Goal: Task Accomplishment & Management: Manage account settings

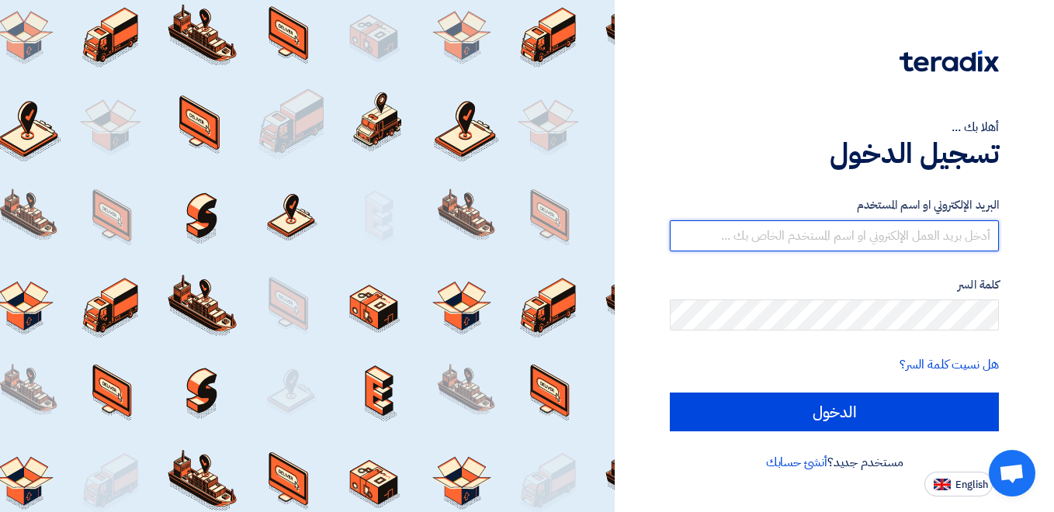
click at [960, 238] on input "text" at bounding box center [834, 236] width 329 height 31
paste input "[EMAIL_ADDRESS][DOMAIN_NAME]"
type input "[EMAIL_ADDRESS][DOMAIN_NAME]"
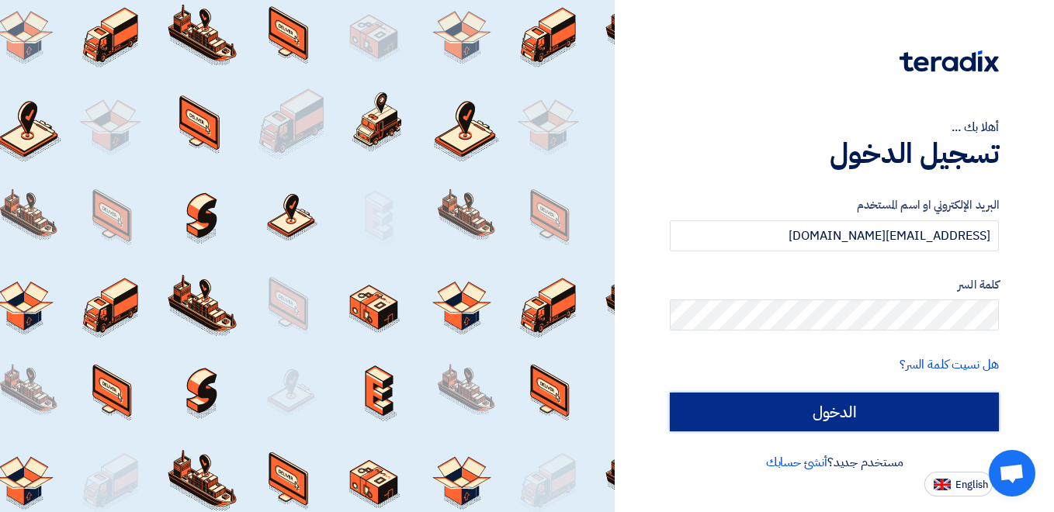
click at [852, 409] on input "الدخول" at bounding box center [834, 412] width 329 height 39
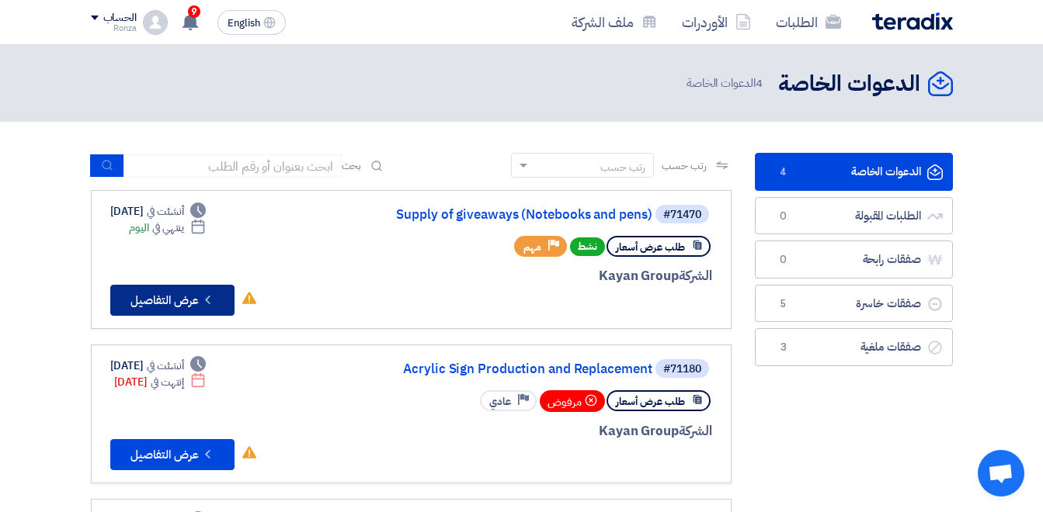
click at [173, 298] on button "Check details عرض التفاصيل" at bounding box center [172, 300] width 124 height 31
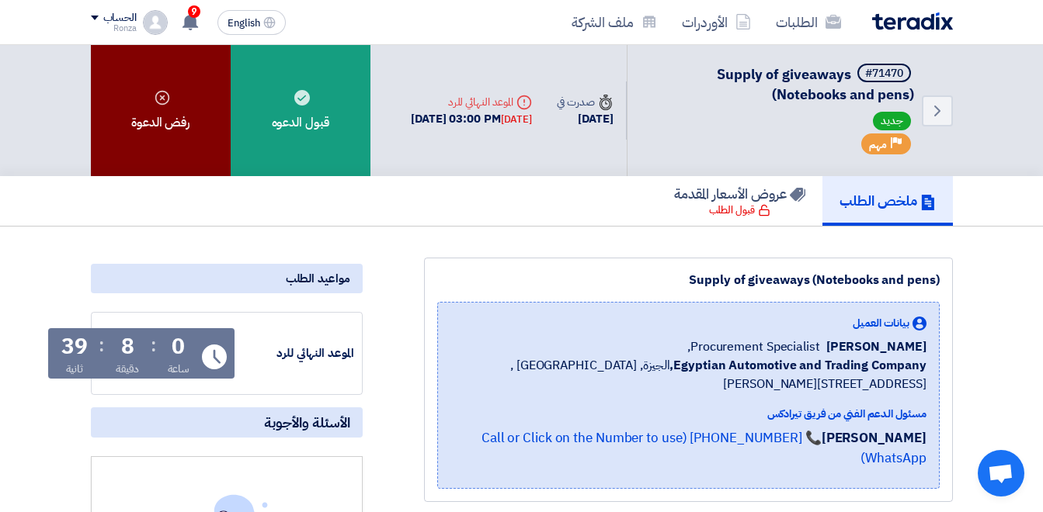
click at [154, 106] on div "رفض الدعوة" at bounding box center [161, 110] width 140 height 131
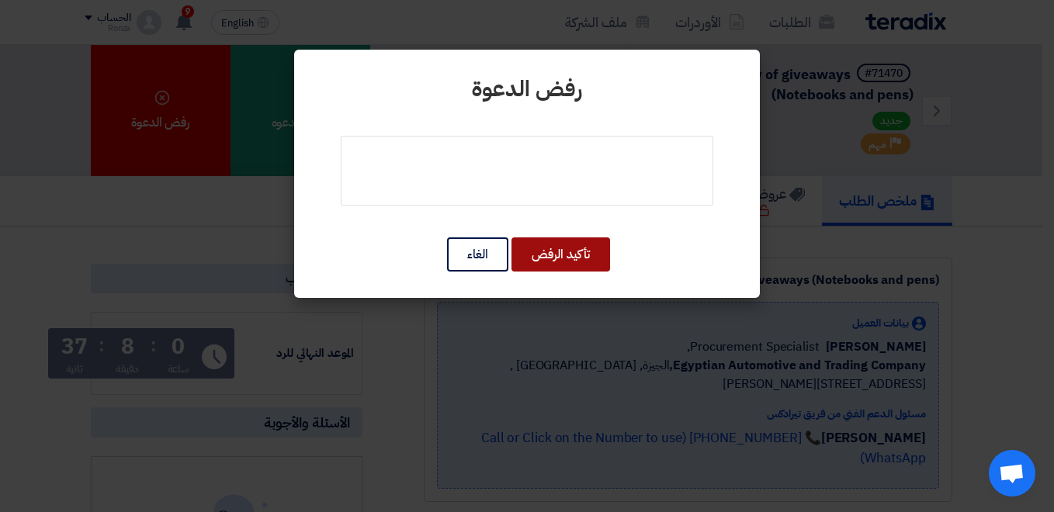
click at [587, 255] on button "تأكيد الرفض" at bounding box center [561, 255] width 99 height 34
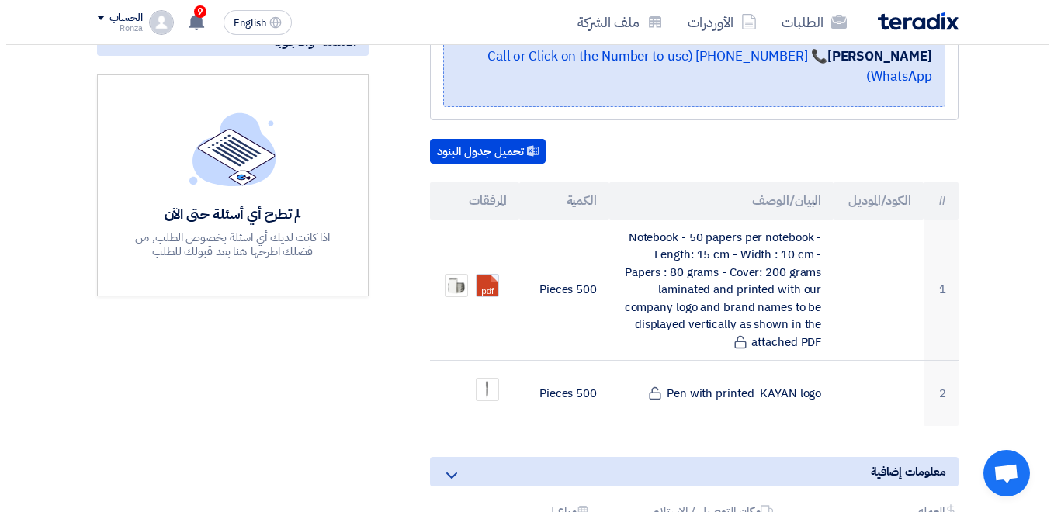
scroll to position [388, 0]
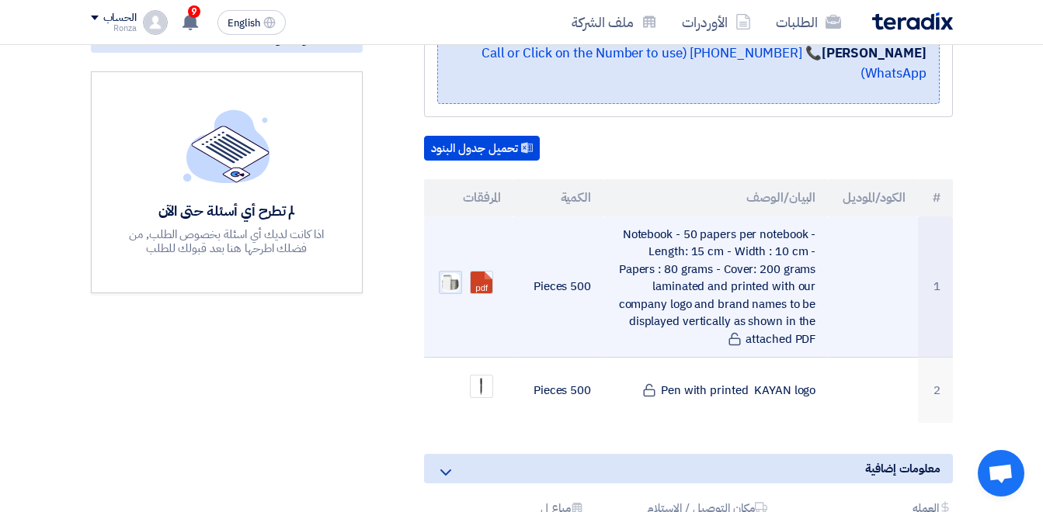
click at [447, 272] on img at bounding box center [450, 283] width 22 height 22
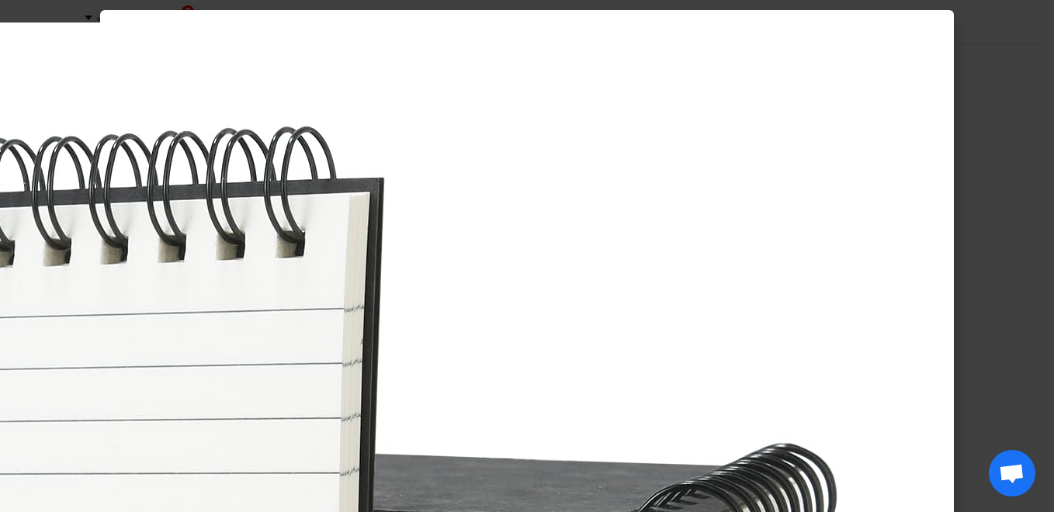
scroll to position [0, 0]
